Goal: Navigation & Orientation: Find specific page/section

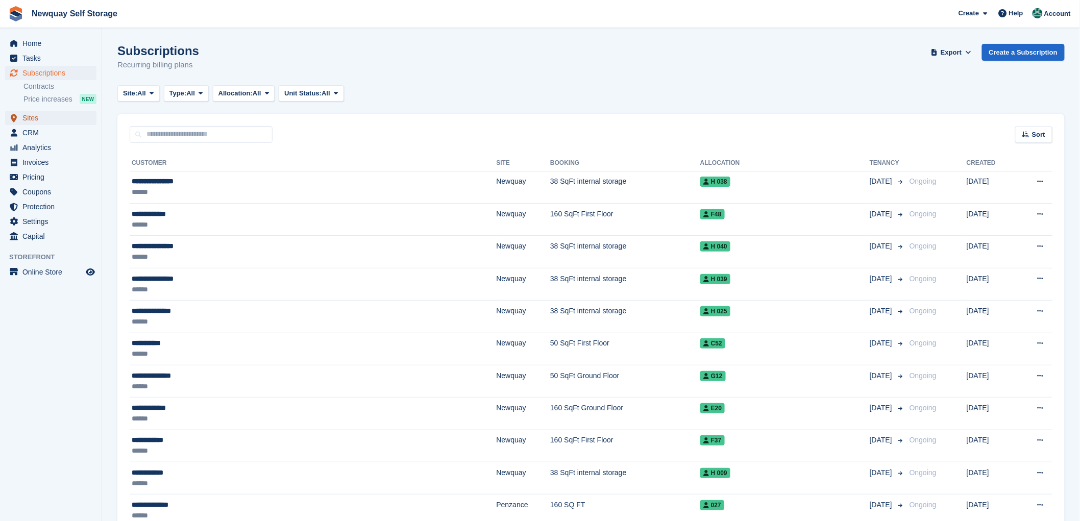
click at [32, 118] on span "Sites" at bounding box center [52, 118] width 61 height 14
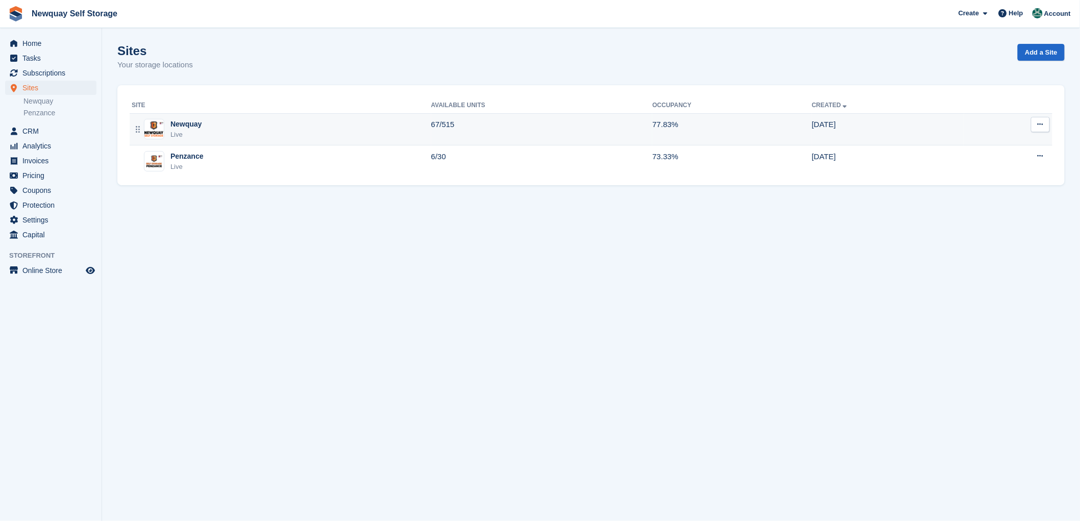
click at [186, 124] on div "Newquay" at bounding box center [185, 124] width 31 height 11
click at [182, 125] on div "Newquay" at bounding box center [185, 124] width 31 height 11
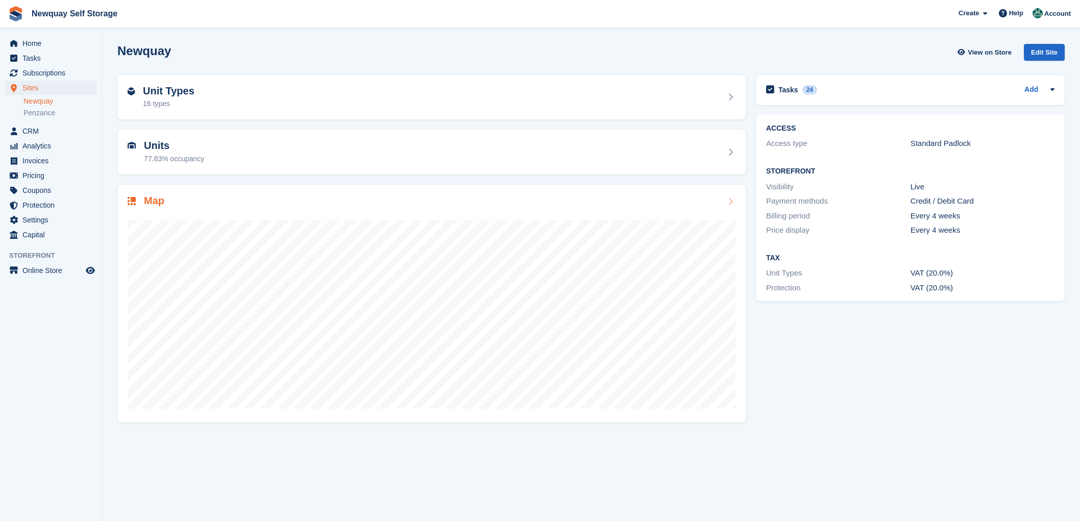
click at [153, 197] on h2 "Map" at bounding box center [154, 201] width 20 height 12
